Goal: Task Accomplishment & Management: Manage account settings

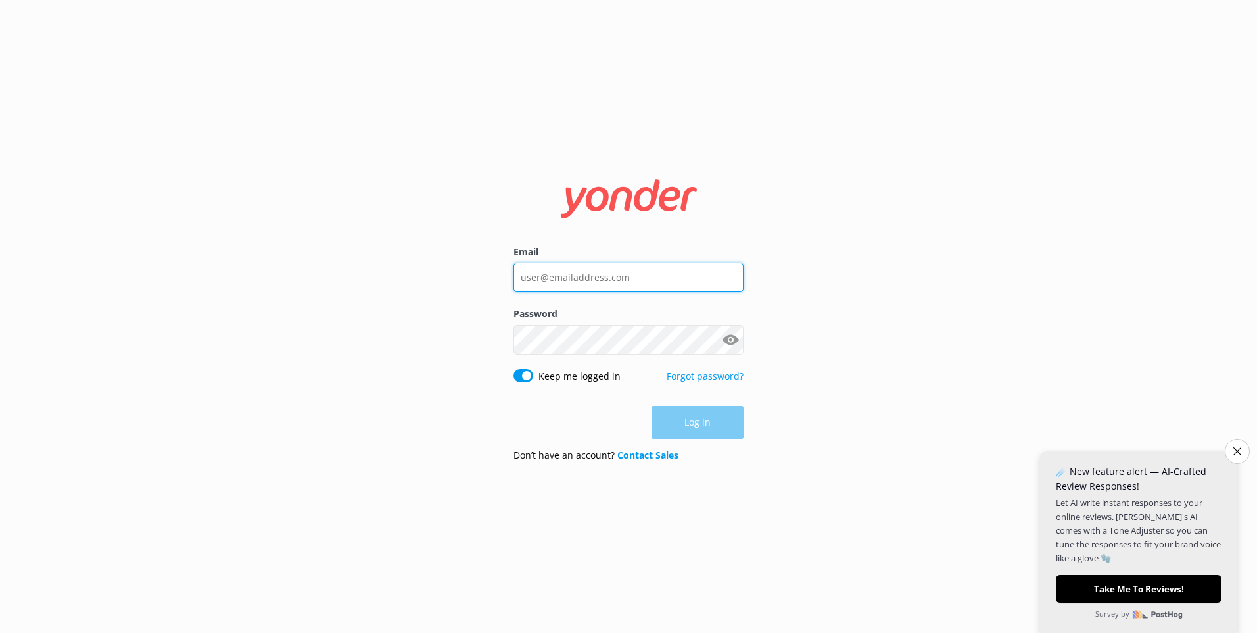
click at [560, 278] on input "Email" at bounding box center [629, 277] width 230 height 30
type input "[EMAIL_ADDRESS][DOMAIN_NAME]"
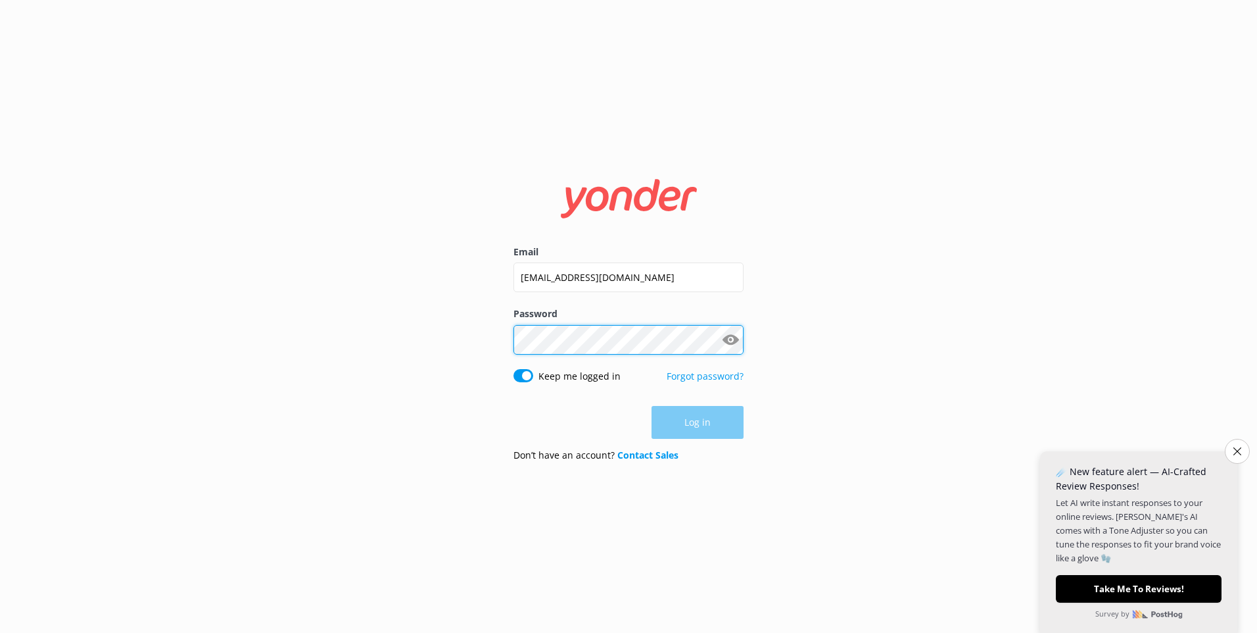
click at [590, 349] on div "Password Show password" at bounding box center [629, 337] width 230 height 62
